Goal: Find contact information: Find contact information

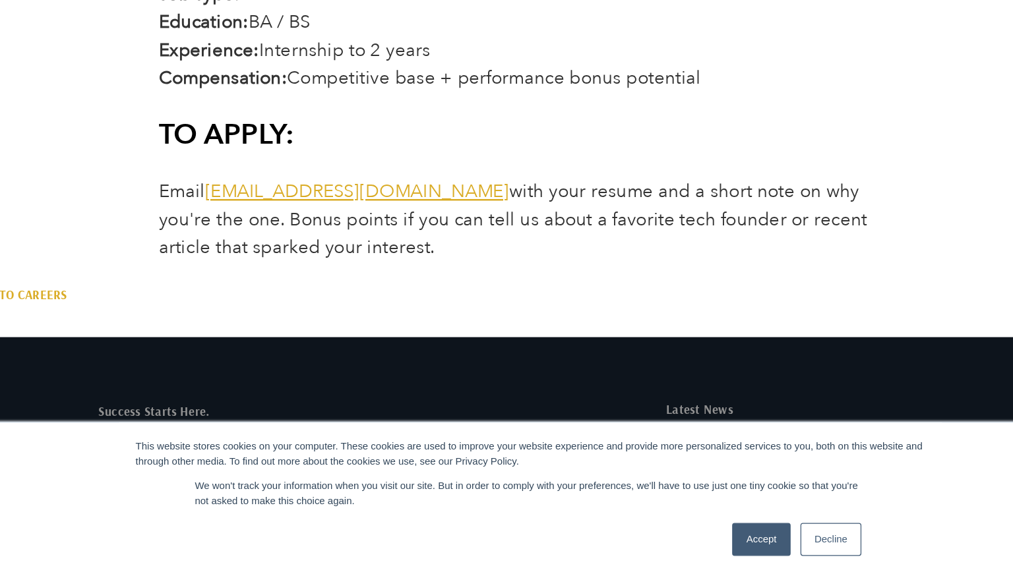
scroll to position [2376, 0]
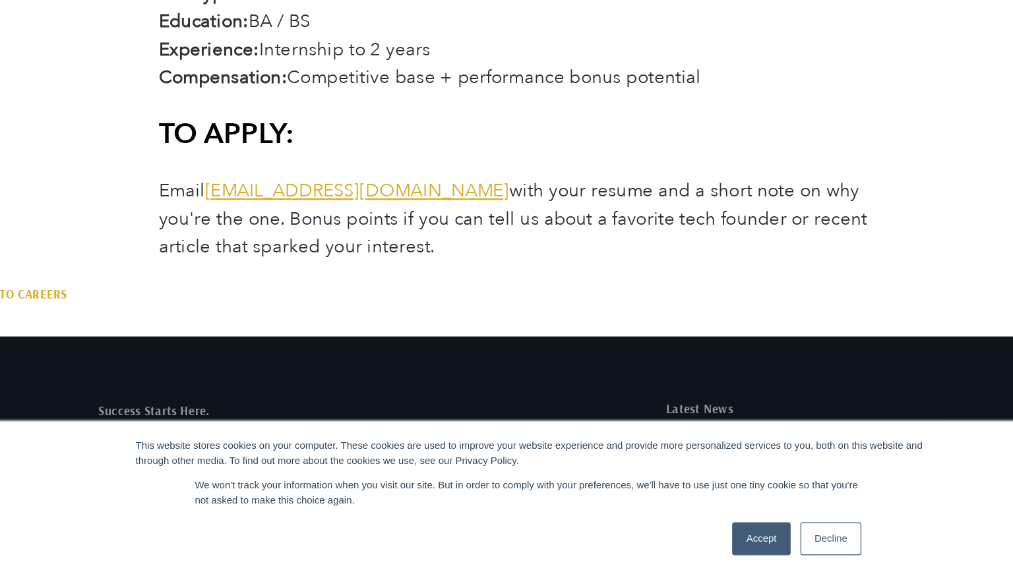
click at [338, 270] on link "[EMAIL_ADDRESS][DOMAIN_NAME]" at bounding box center [367, 267] width 244 height 20
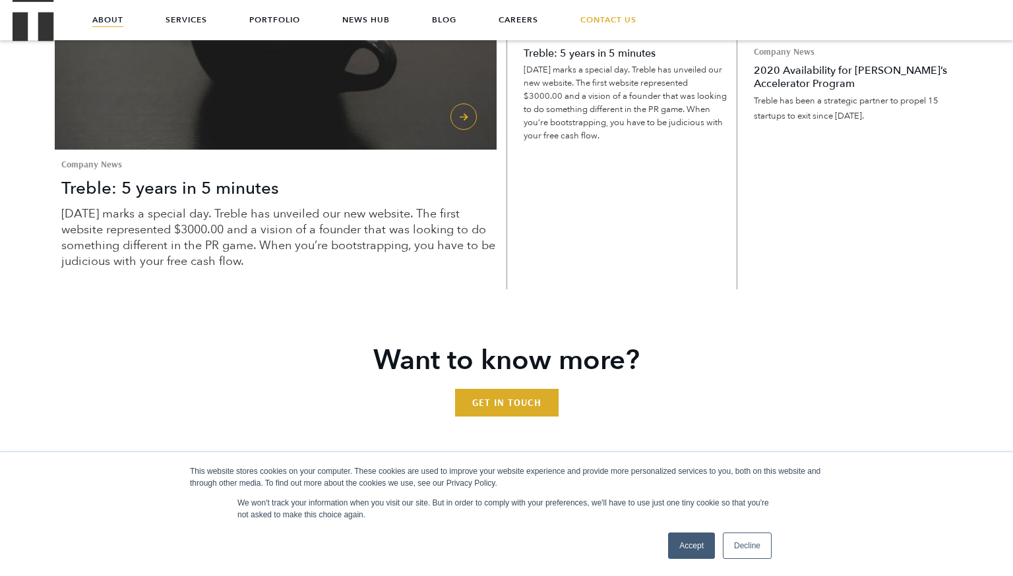
scroll to position [3258, 0]
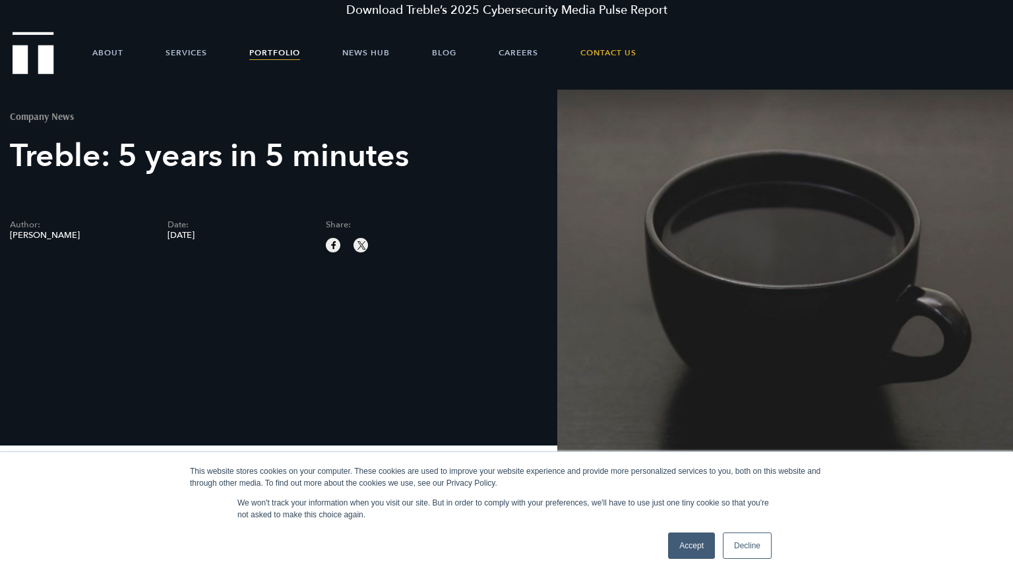
click at [276, 60] on link "Portfolio" at bounding box center [274, 53] width 51 height 40
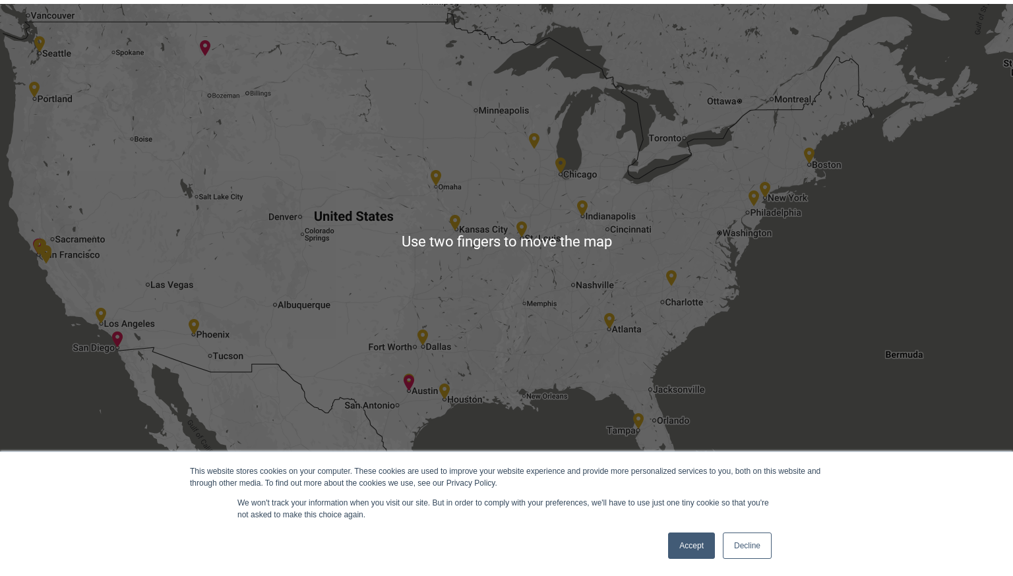
scroll to position [2527, 0]
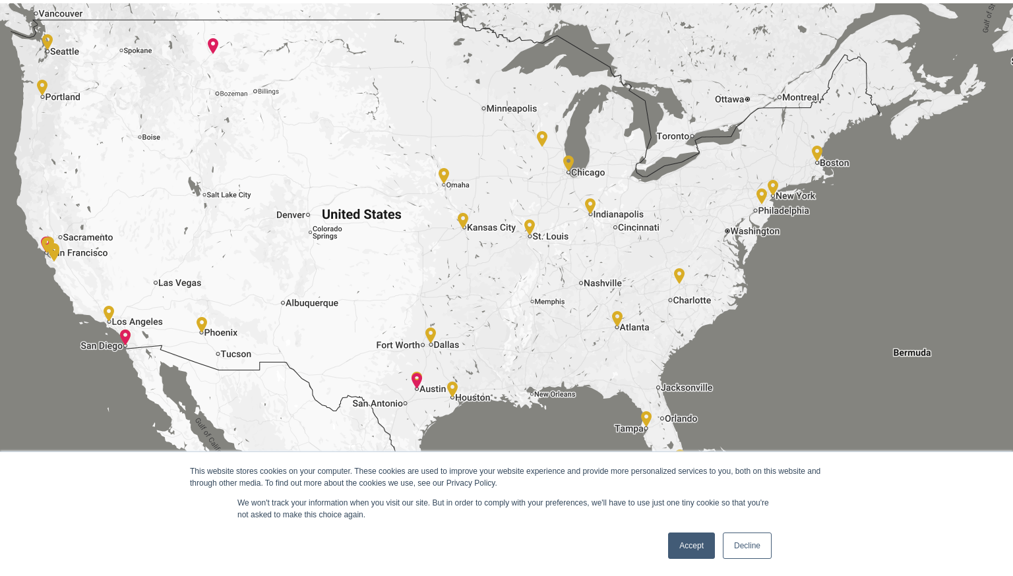
click at [575, 150] on img at bounding box center [568, 163] width 21 height 26
click at [574, 150] on img at bounding box center [568, 163] width 21 height 26
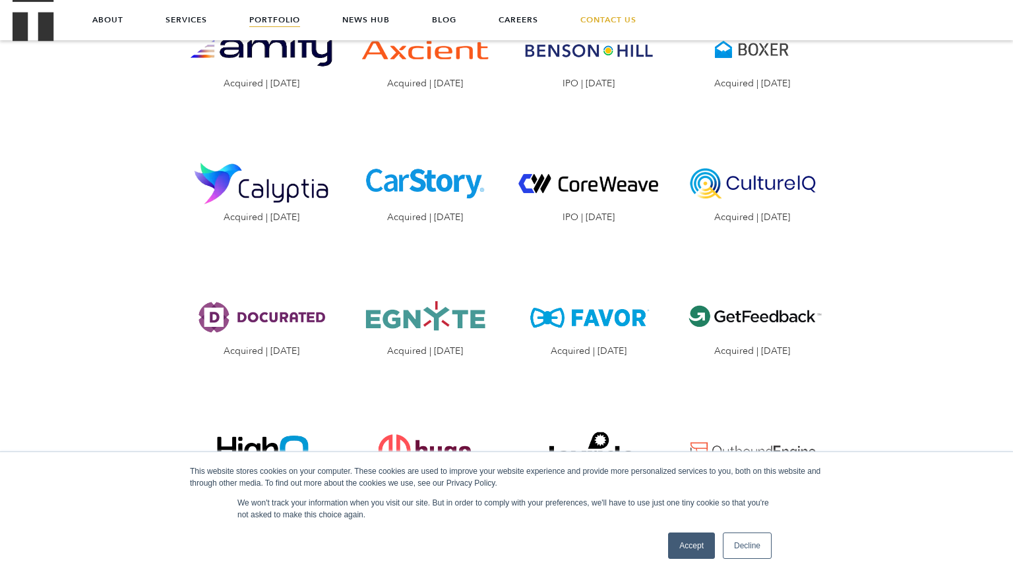
scroll to position [1395, 0]
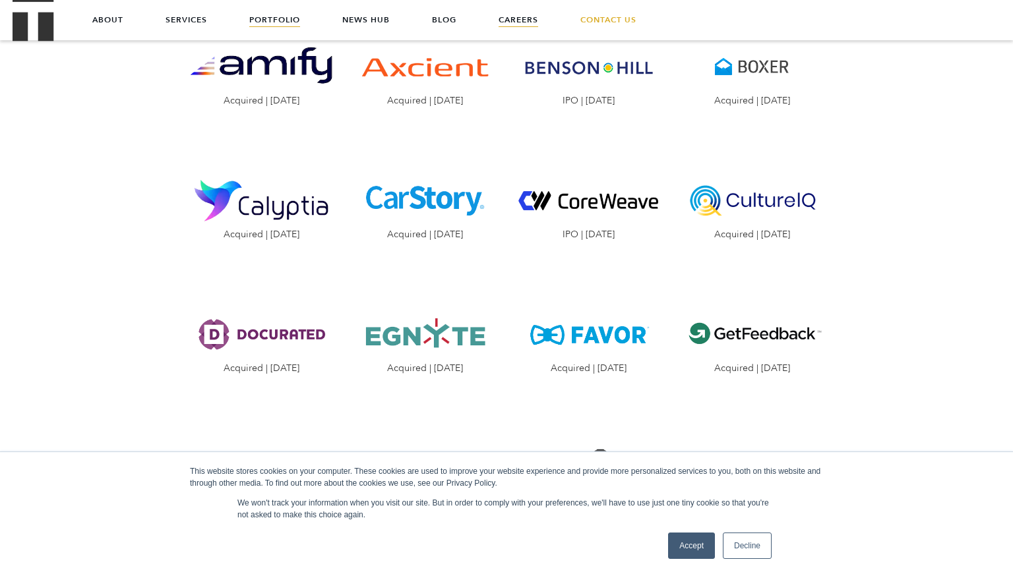
click at [528, 18] on link "Careers" at bounding box center [519, 20] width 40 height 40
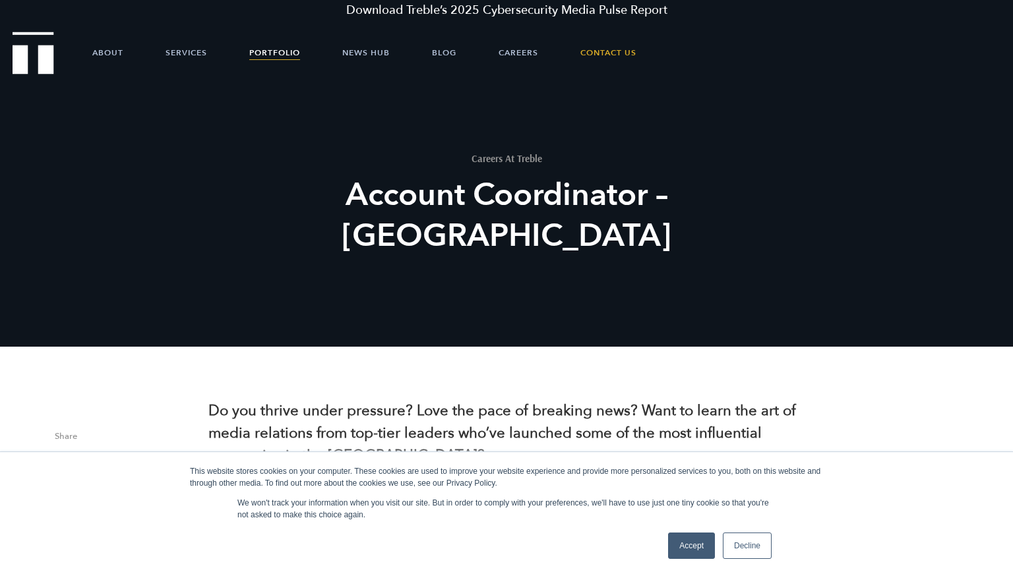
click at [279, 51] on link "Portfolio" at bounding box center [274, 53] width 51 height 40
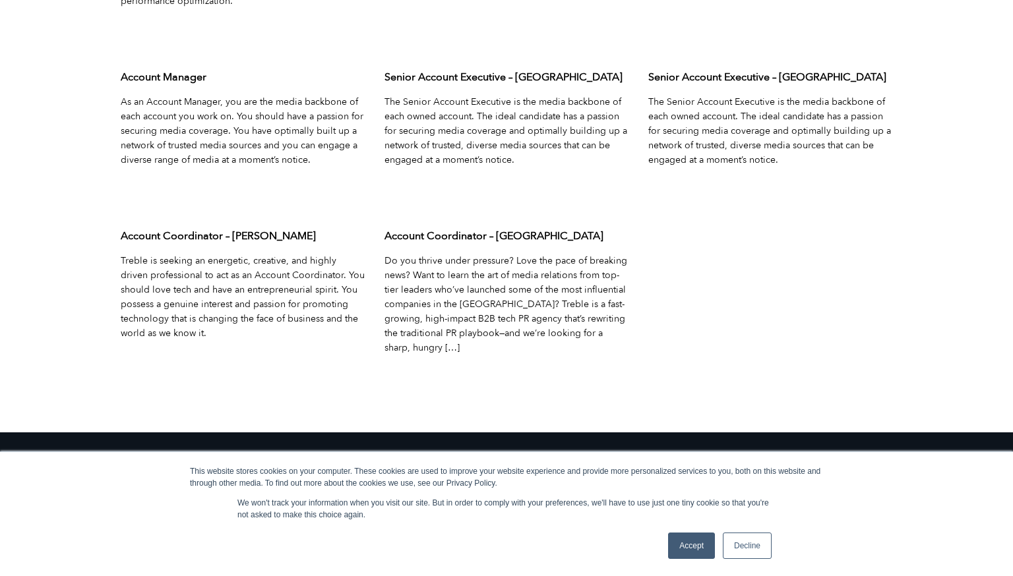
scroll to position [4458, 0]
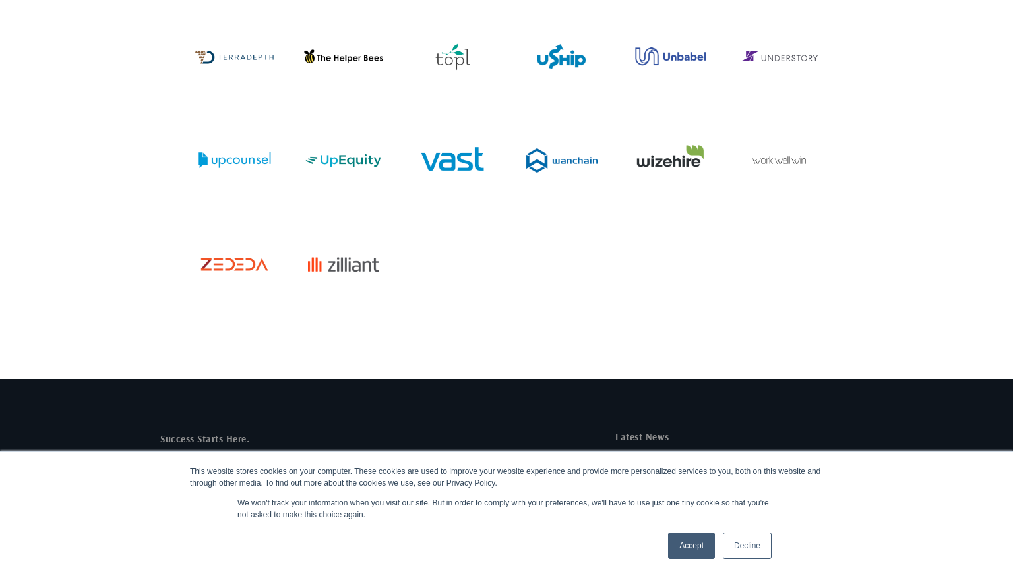
scroll to position [4635, 0]
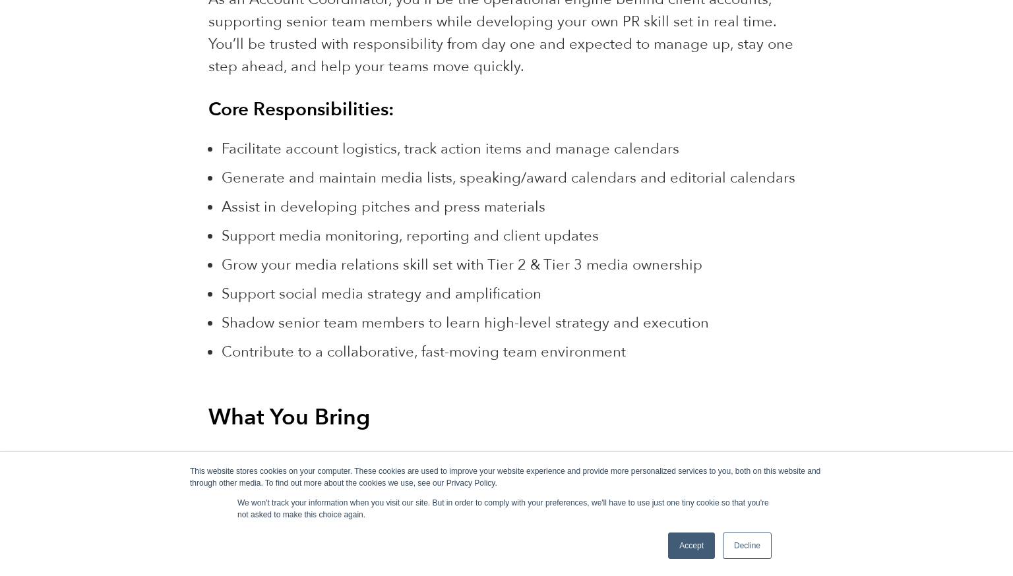
scroll to position [1237, 0]
